Goal: Navigation & Orientation: Find specific page/section

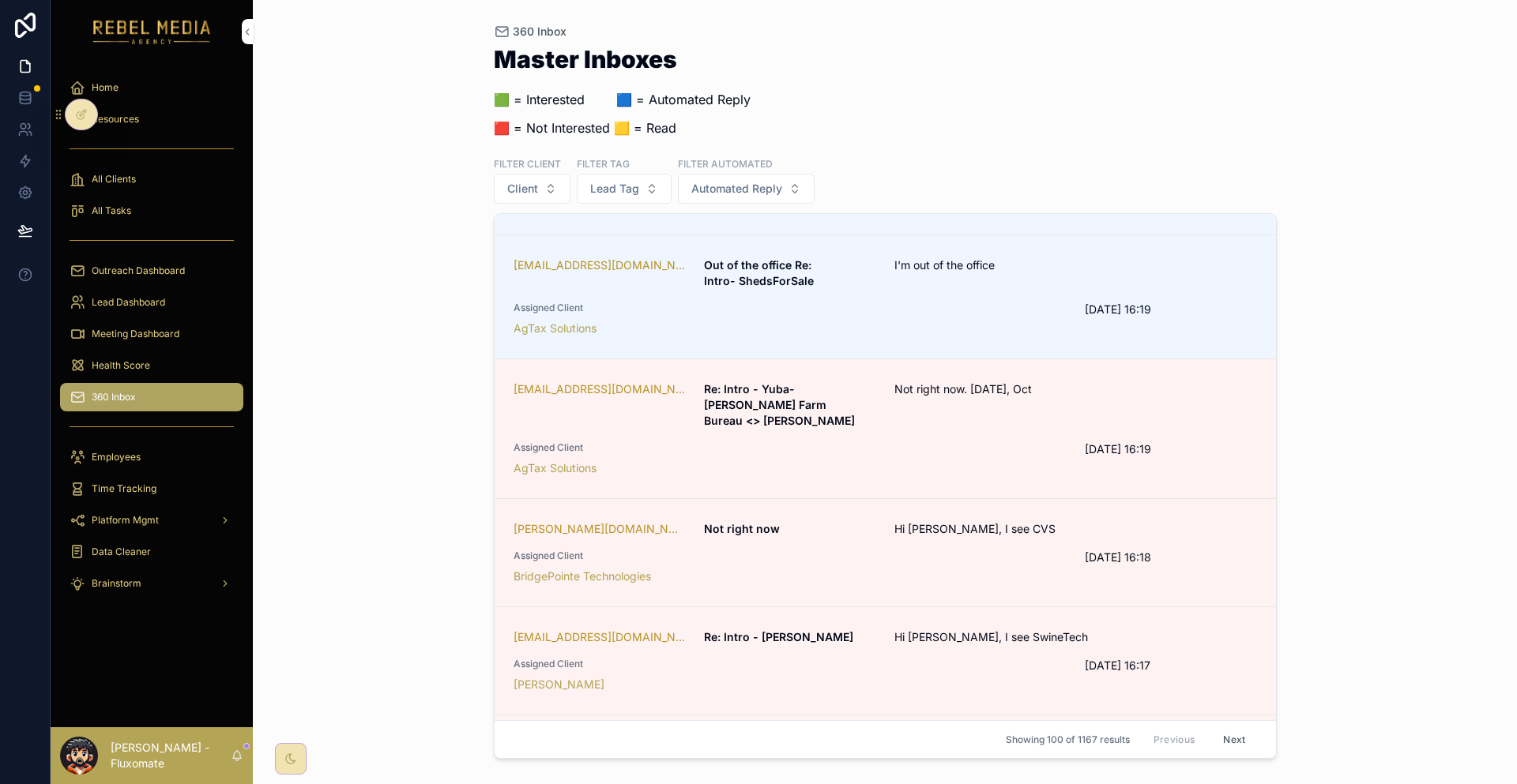
scroll to position [2959, 0]
